Goal: Find specific page/section: Find specific page/section

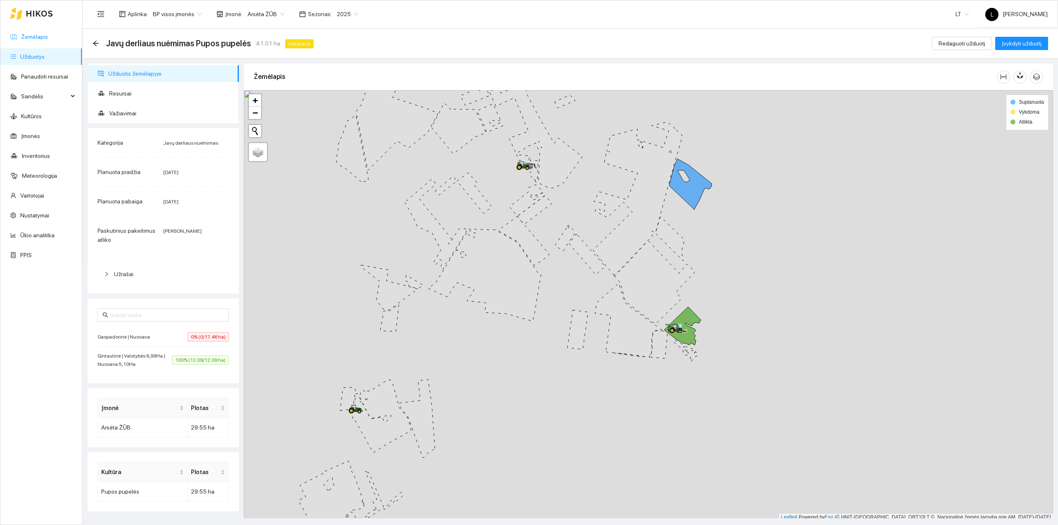
click at [40, 33] on link "Žemėlapis" at bounding box center [34, 36] width 27 height 7
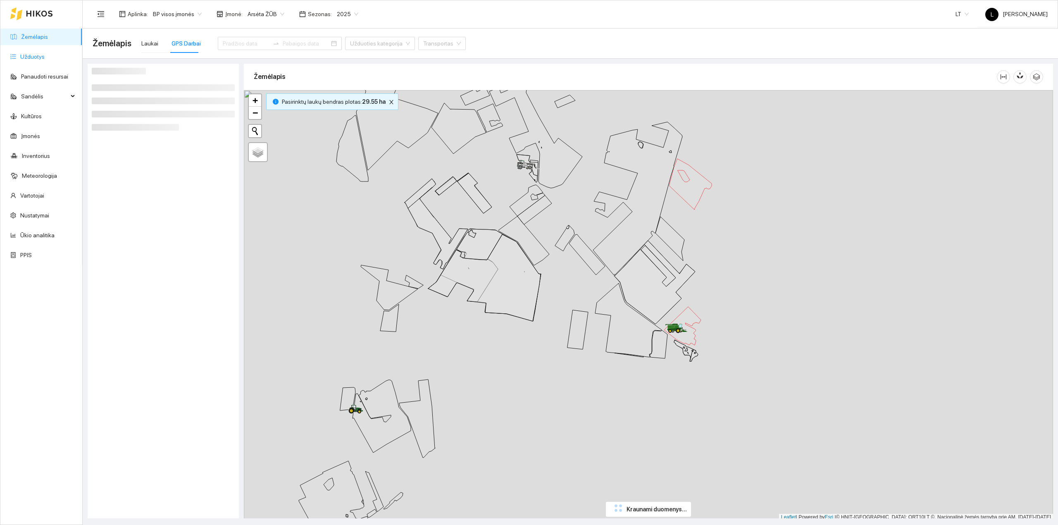
click at [43, 60] on link "Užduotys" at bounding box center [32, 56] width 24 height 7
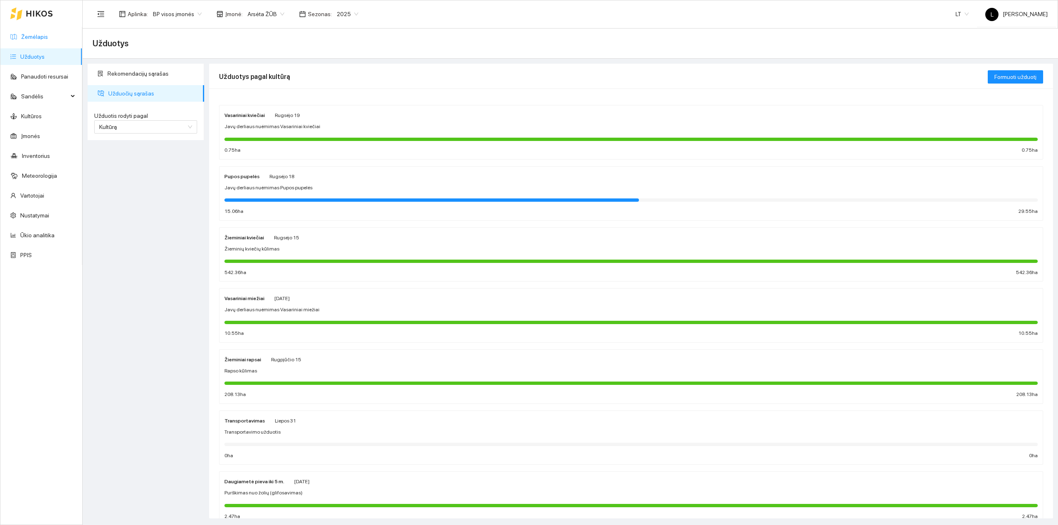
click at [32, 37] on link "Žemėlapis" at bounding box center [34, 36] width 27 height 7
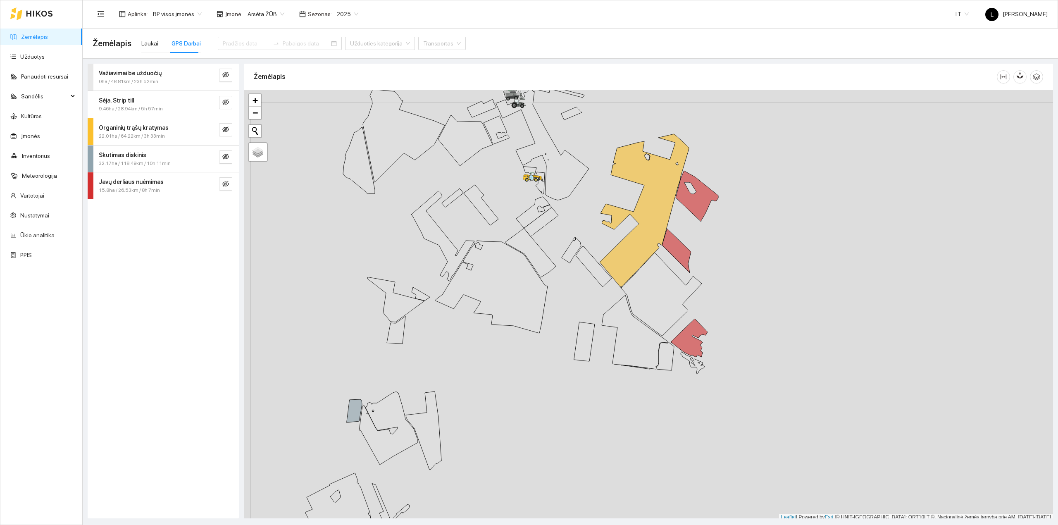
scroll to position [2, 0]
drag, startPoint x: 490, startPoint y: 186, endPoint x: 525, endPoint y: 271, distance: 92.0
click at [541, 273] on div at bounding box center [649, 303] width 810 height 431
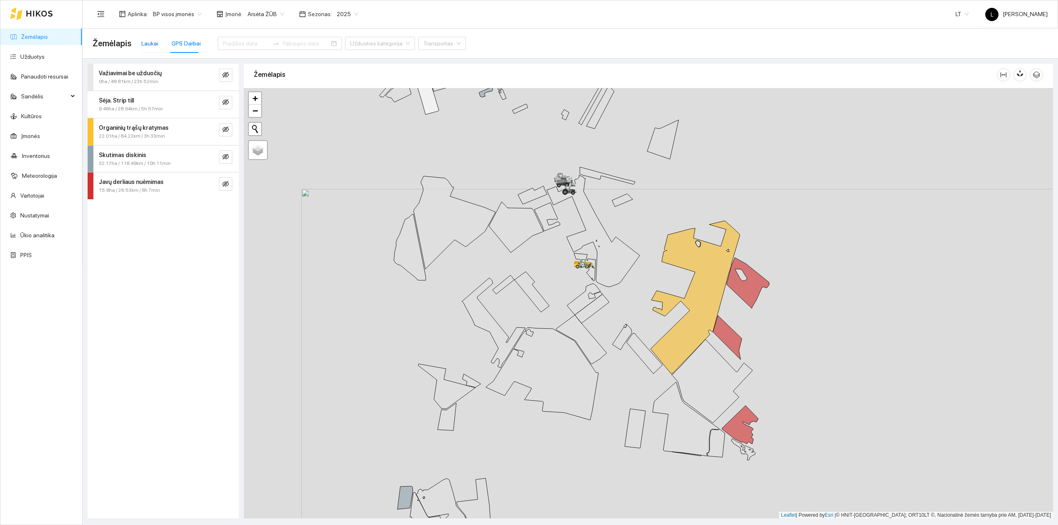
click at [149, 39] on div "Laukai" at bounding box center [149, 43] width 17 height 9
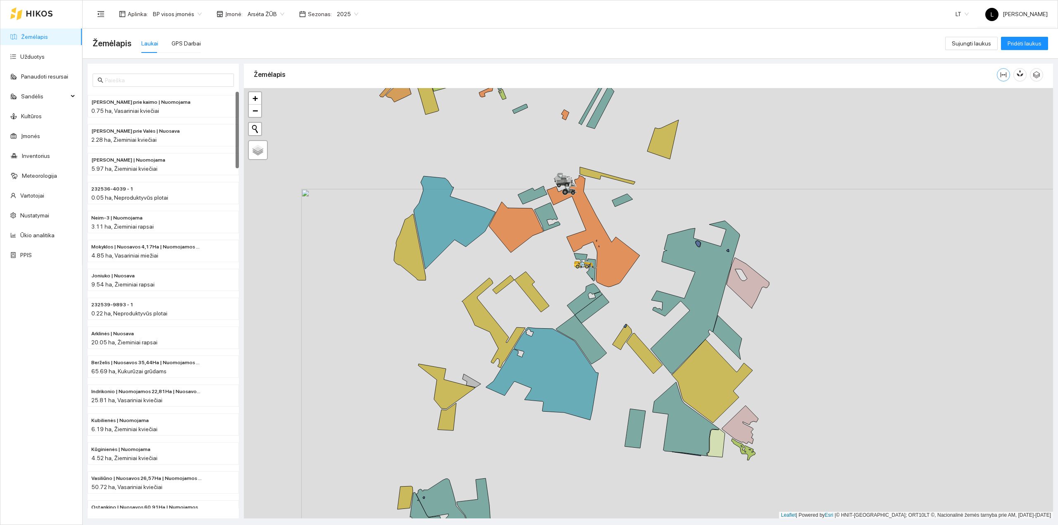
click at [1004, 78] on button "button" at bounding box center [1003, 74] width 13 height 13
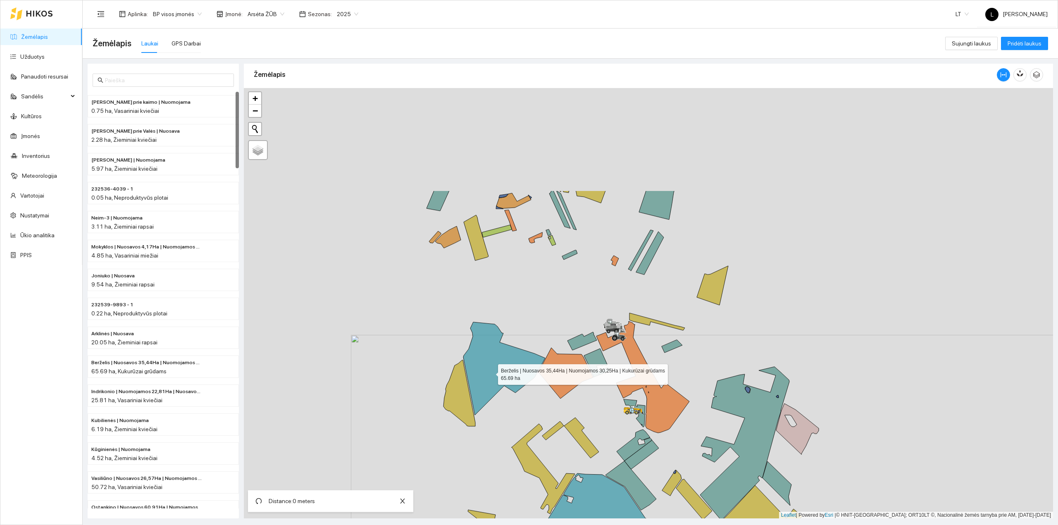
drag, startPoint x: 481, startPoint y: 346, endPoint x: 494, endPoint y: 399, distance: 53.5
click at [495, 401] on icon at bounding box center [504, 368] width 82 height 93
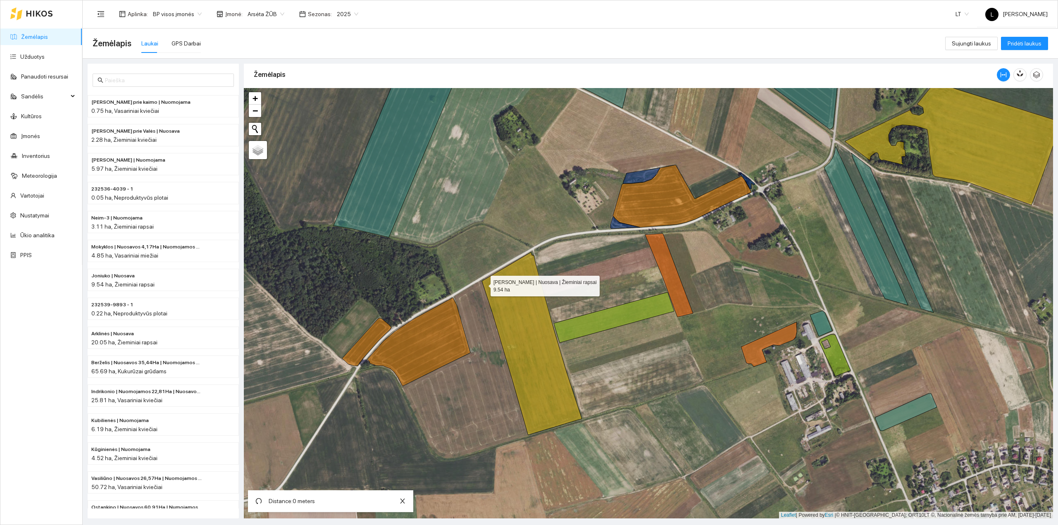
click at [483, 284] on icon at bounding box center [532, 343] width 100 height 183
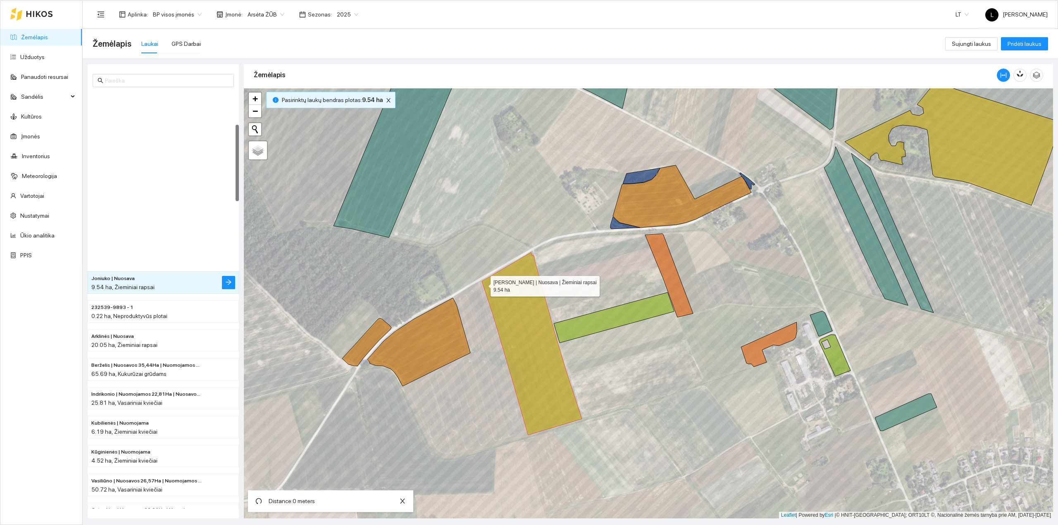
scroll to position [176, 0]
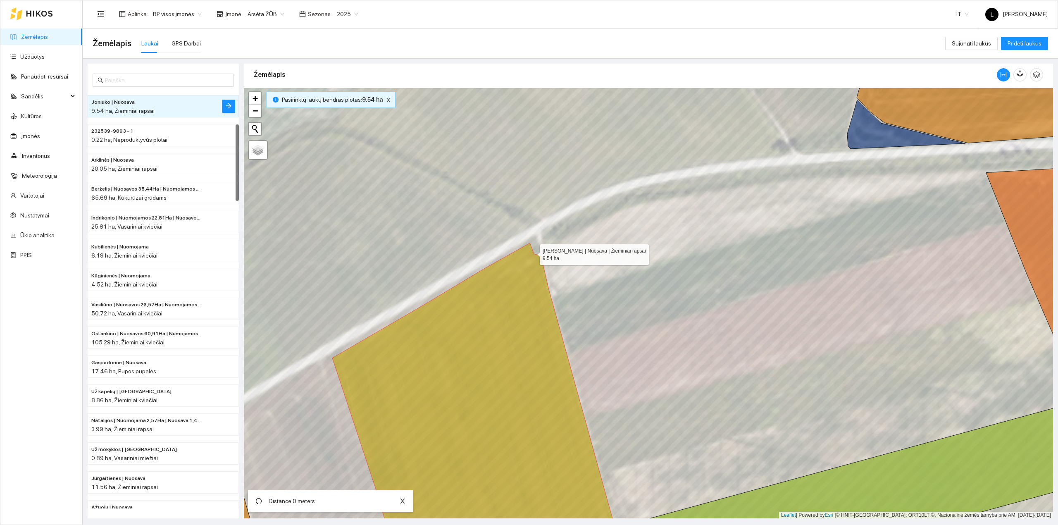
click at [533, 253] on icon at bounding box center [478, 403] width 293 height 320
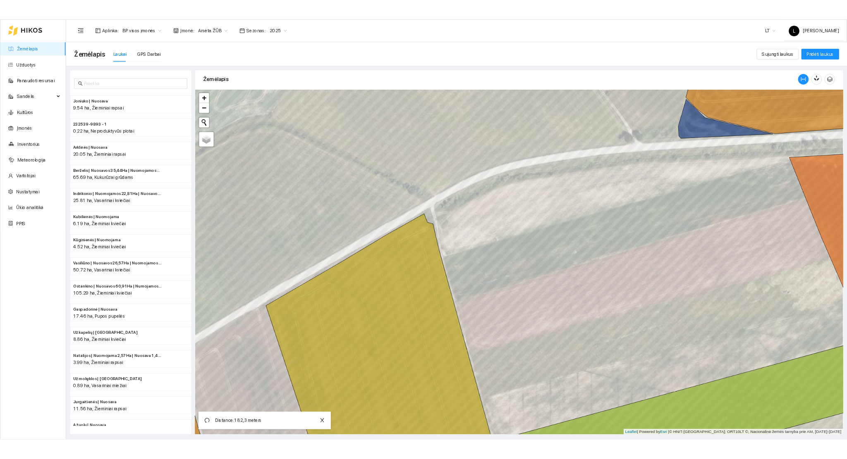
scroll to position [2, 0]
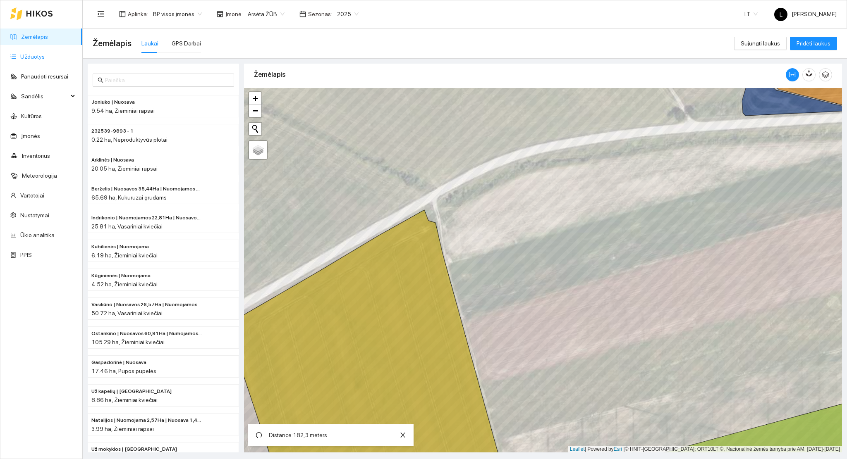
click at [20, 57] on link "Užduotys" at bounding box center [32, 56] width 24 height 7
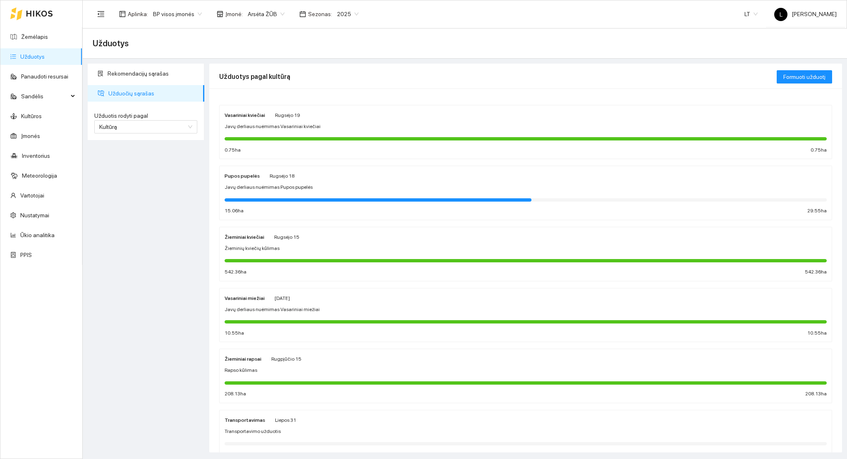
click at [280, 197] on div at bounding box center [525, 199] width 602 height 9
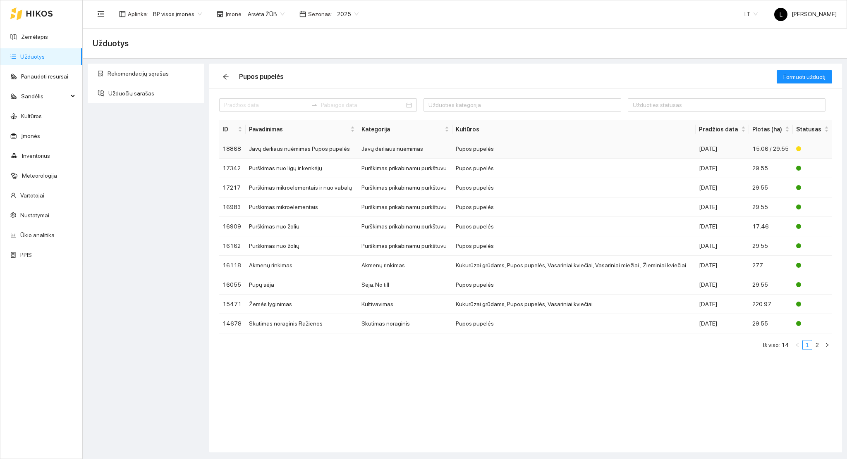
click at [349, 145] on td "Javų derliaus nuėmimas Pupos pupelės" at bounding box center [302, 148] width 112 height 19
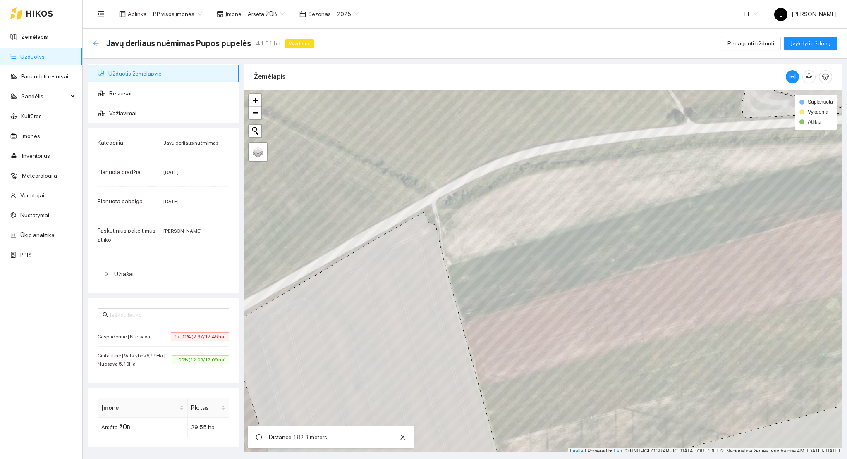
click at [97, 43] on icon "arrow-left" at bounding box center [95, 43] width 5 height 5
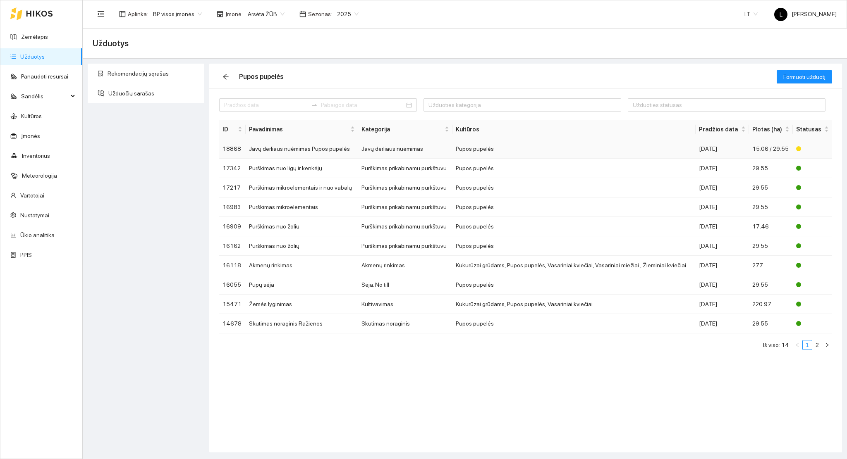
click at [347, 153] on td "Javų derliaus nuėmimas Pupos pupelės" at bounding box center [302, 148] width 112 height 19
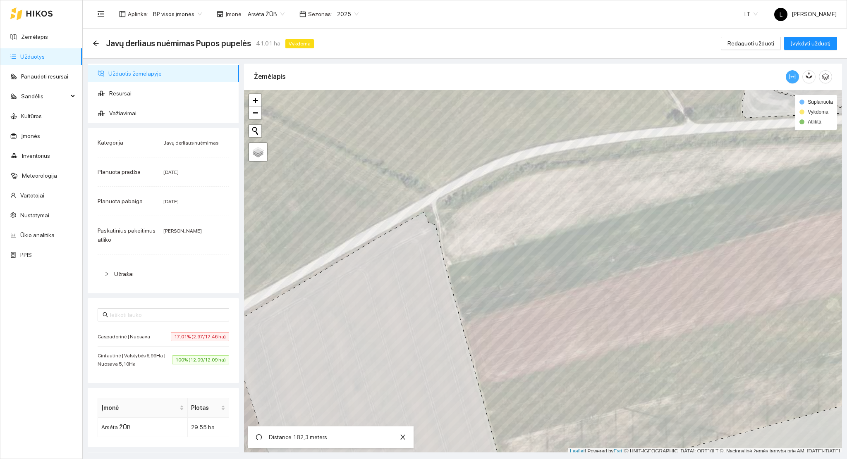
click at [796, 76] on span "column-width" at bounding box center [792, 77] width 12 height 7
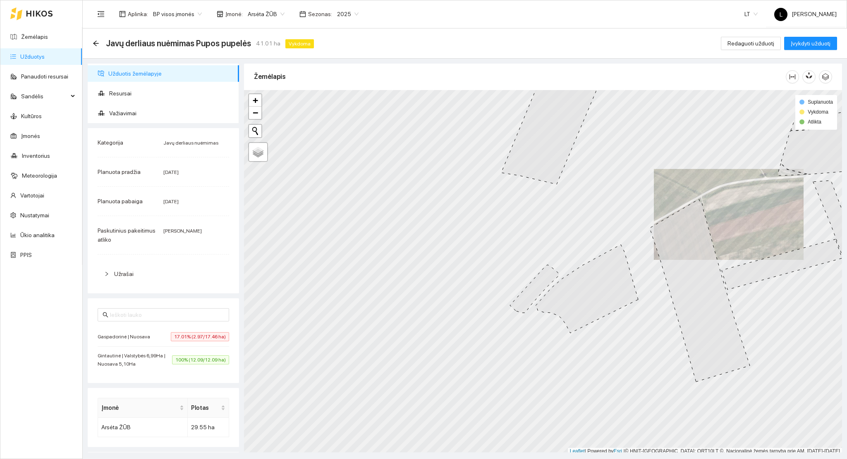
scroll to position [2, 0]
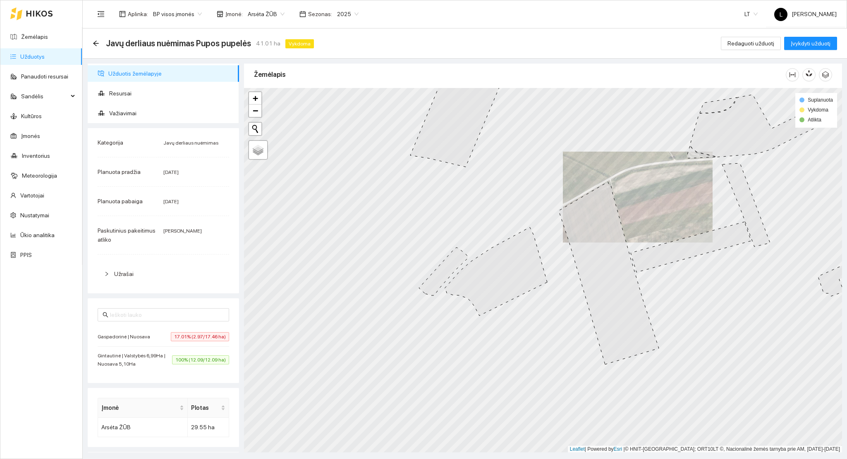
click at [183, 342] on li "Gaspadorinė | Nuosava 17.01% (2.97/17.46 ha)" at bounding box center [163, 336] width 131 height 19
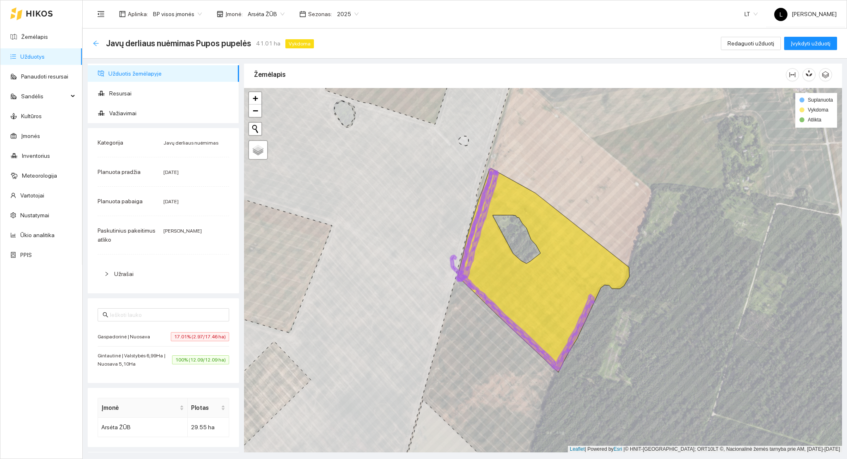
click at [93, 41] on icon "arrow-left" at bounding box center [96, 43] width 7 height 7
